Goal: Task Accomplishment & Management: Complete application form

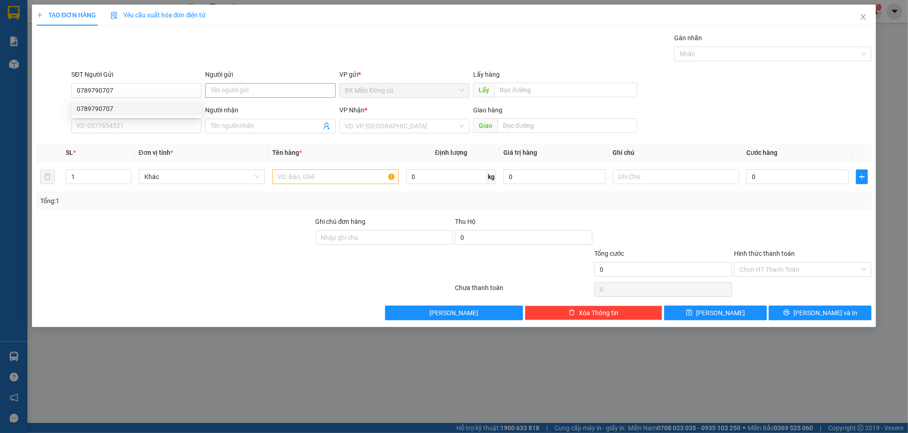
type input "0789790707"
click at [229, 88] on input "Người gửi" at bounding box center [270, 90] width 130 height 15
paste input "ết"
type input "viết"
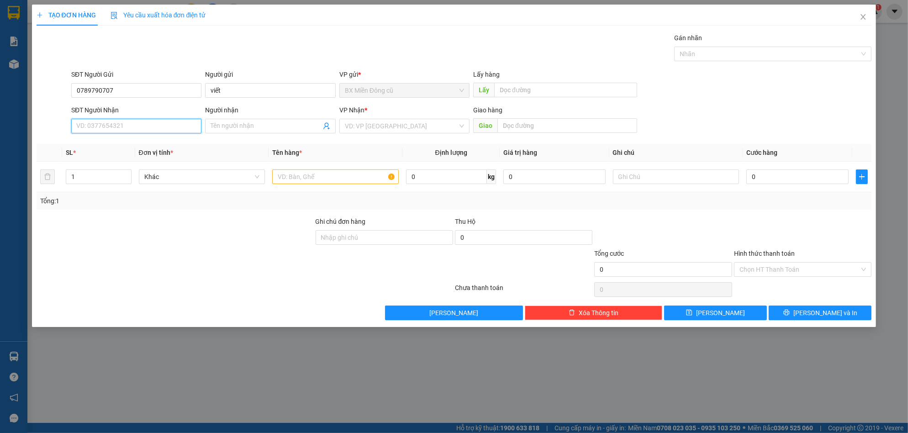
click at [145, 131] on input "SĐT Người Nhận" at bounding box center [136, 126] width 130 height 15
type input "0934737293"
click at [170, 143] on div "0934737293" at bounding box center [136, 144] width 119 height 10
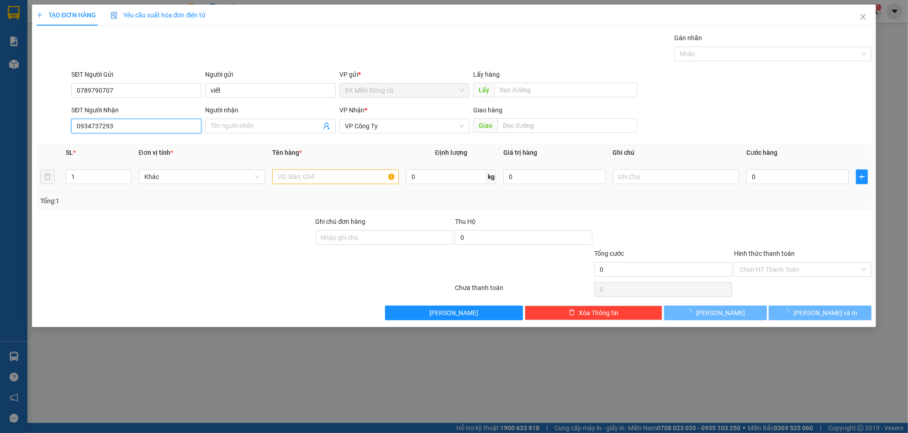
type input "150.000"
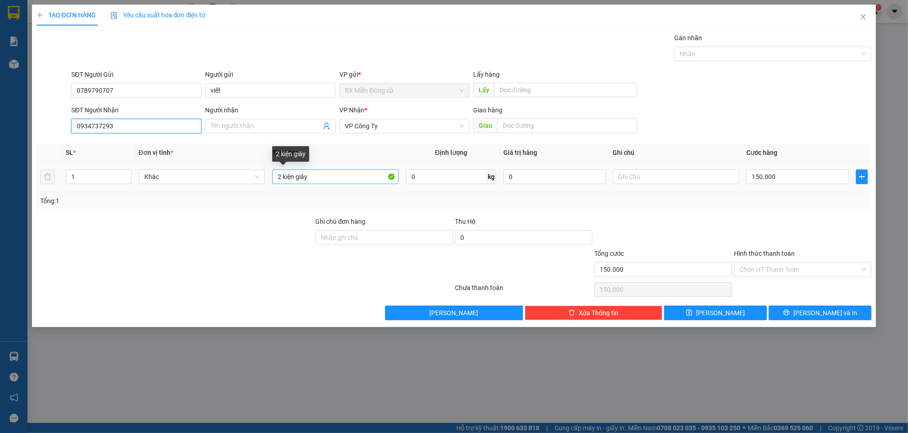
type input "0934737293"
click at [307, 179] on input "2 kiện giây" at bounding box center [335, 177] width 127 height 15
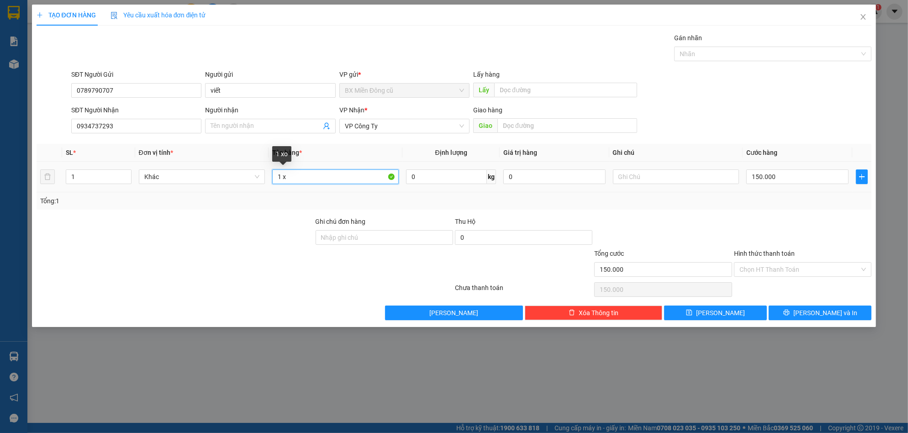
paste input "ốp"
type input "1 xốp"
click at [779, 175] on input "150.000" at bounding box center [798, 177] width 102 height 15
type input "7"
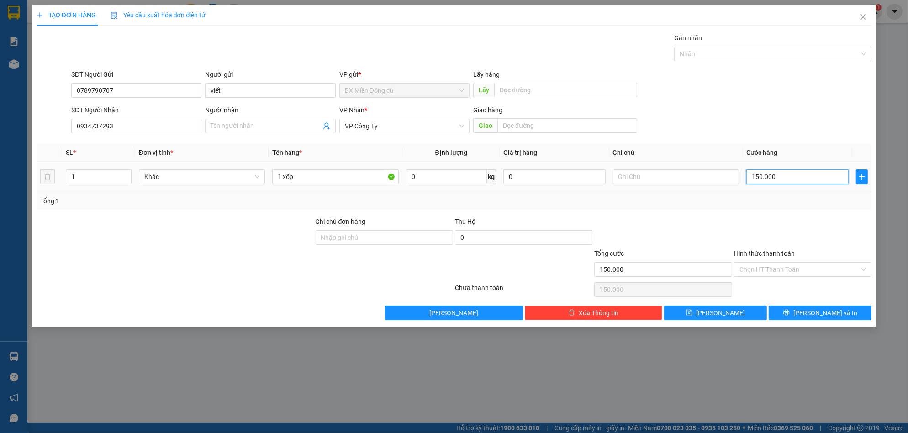
type input "7"
type input "70"
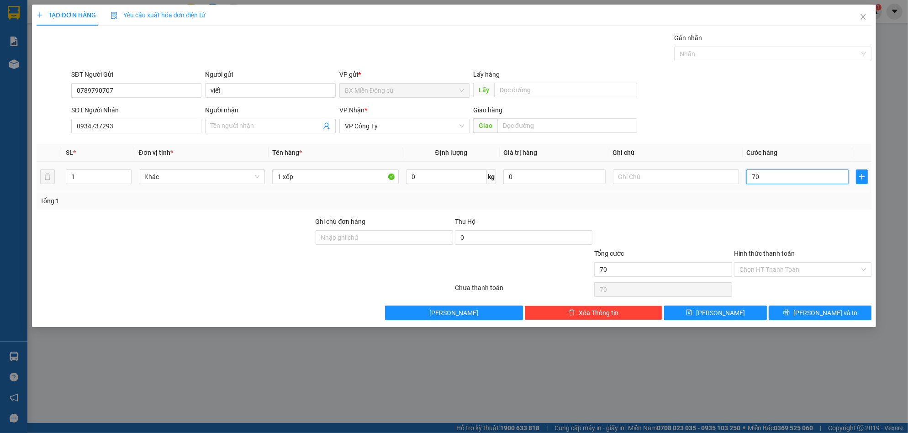
type input "700"
type input "7.000"
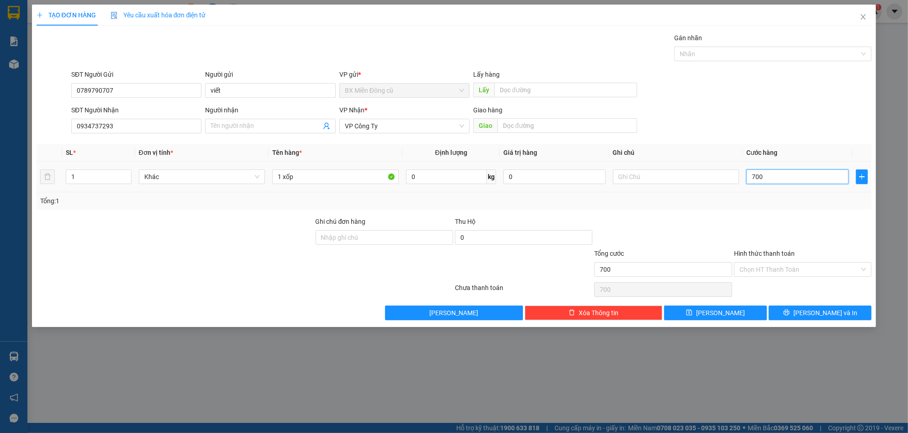
type input "7.000"
type input "70.000"
click at [780, 178] on input "70.000" at bounding box center [798, 177] width 102 height 15
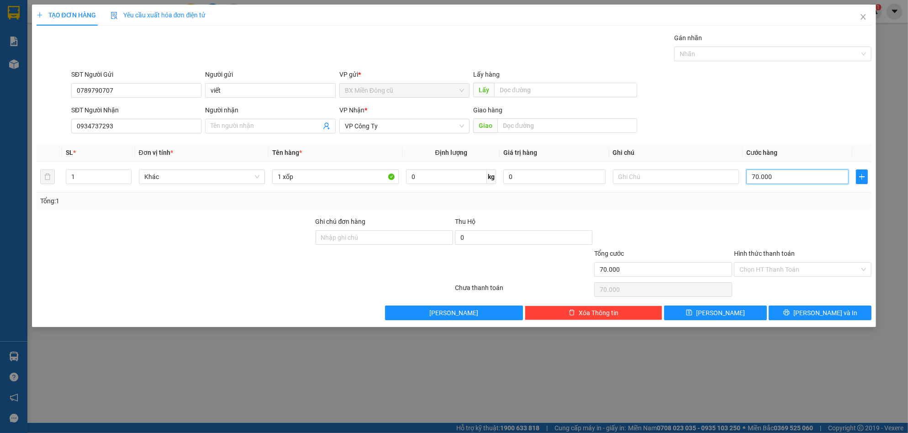
type input "70.000"
click at [810, 323] on div "TẠO ĐƠN HÀNG Yêu cầu xuất hóa đơn điện tử Transit Pickup Surcharge Ids Transit …" at bounding box center [454, 166] width 845 height 323
click at [812, 317] on button "[PERSON_NAME] và In" at bounding box center [820, 313] width 103 height 15
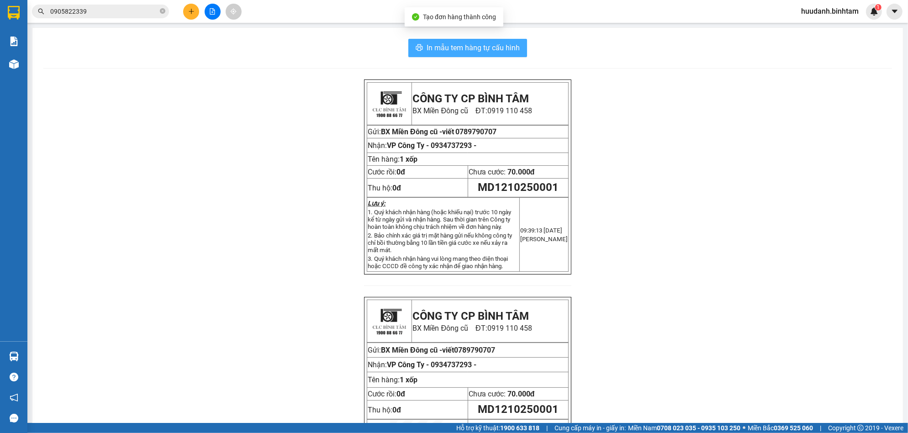
click at [501, 55] on button "In mẫu tem hàng tự cấu hình" at bounding box center [468, 48] width 119 height 18
click at [510, 47] on span "In mẫu tem hàng tự cấu hình" at bounding box center [473, 47] width 93 height 11
click at [676, 364] on div "CÔNG TY CP BÌNH TÂM BX [GEOGRAPHIC_DATA] cũ ĐT: 0919 110 458 Gửi: [GEOGRAPHIC_D…" at bounding box center [467, 291] width 849 height 422
